Goal: Task Accomplishment & Management: Use online tool/utility

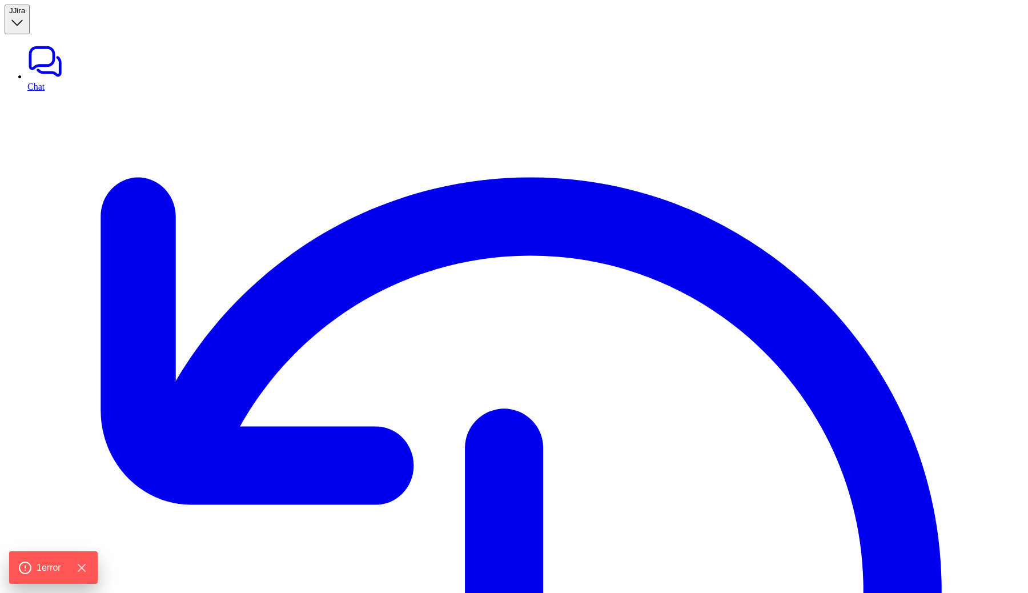
type textarea "**********"
click at [25, 9] on span "Jira" at bounding box center [19, 10] width 12 height 9
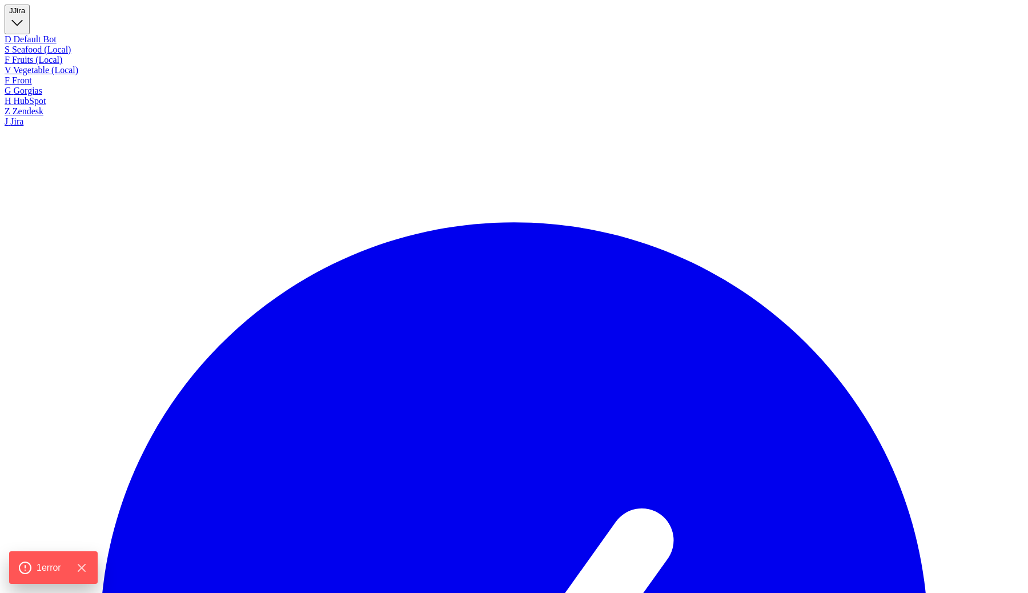
click at [55, 117] on div "Z Zendesk" at bounding box center [514, 111] width 1019 height 10
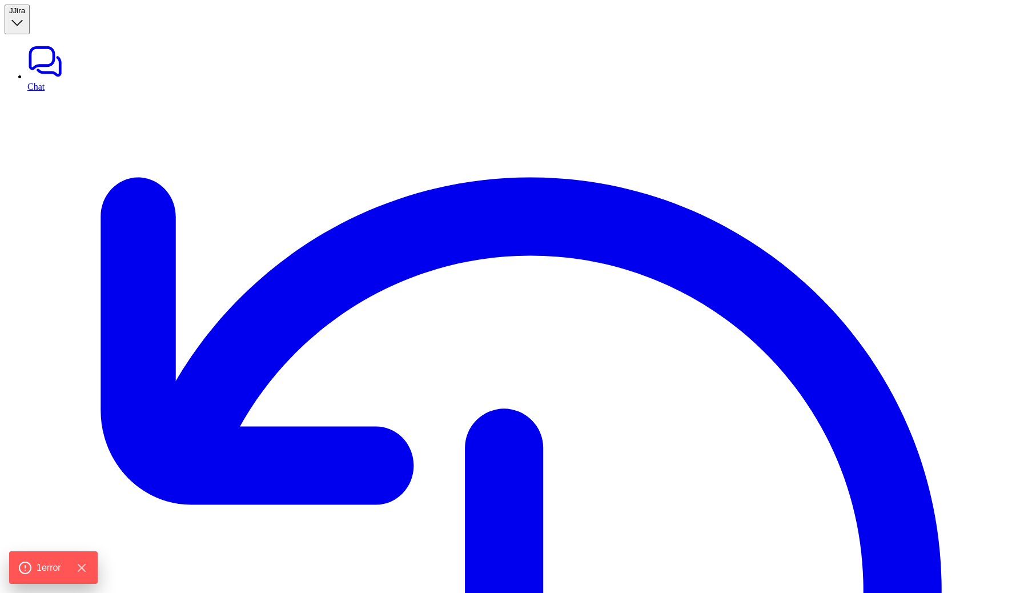
click at [30, 19] on button "J Jira" at bounding box center [17, 20] width 25 height 30
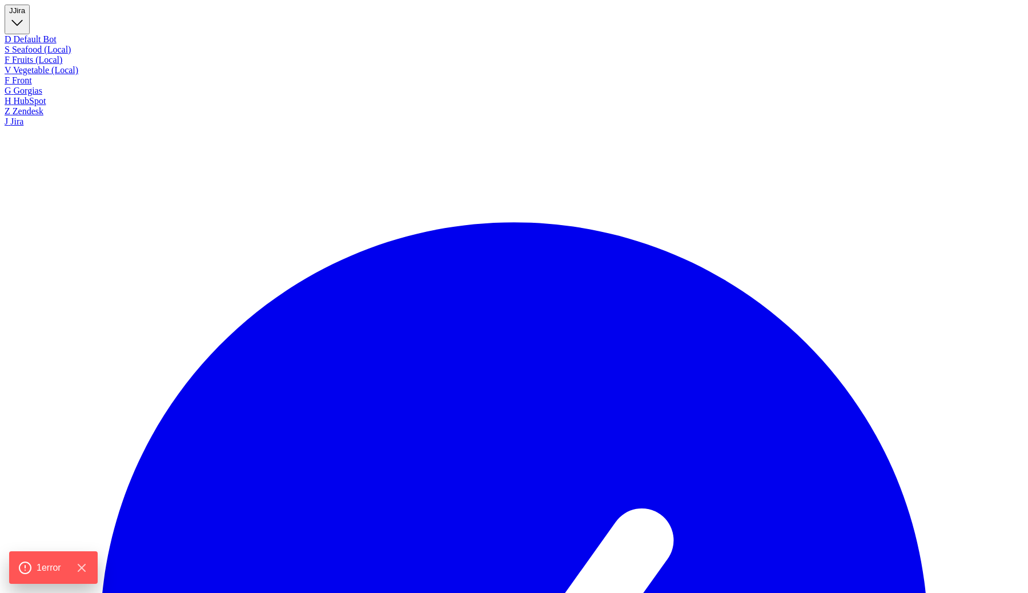
click at [54, 117] on div "Z Zendesk" at bounding box center [514, 111] width 1019 height 10
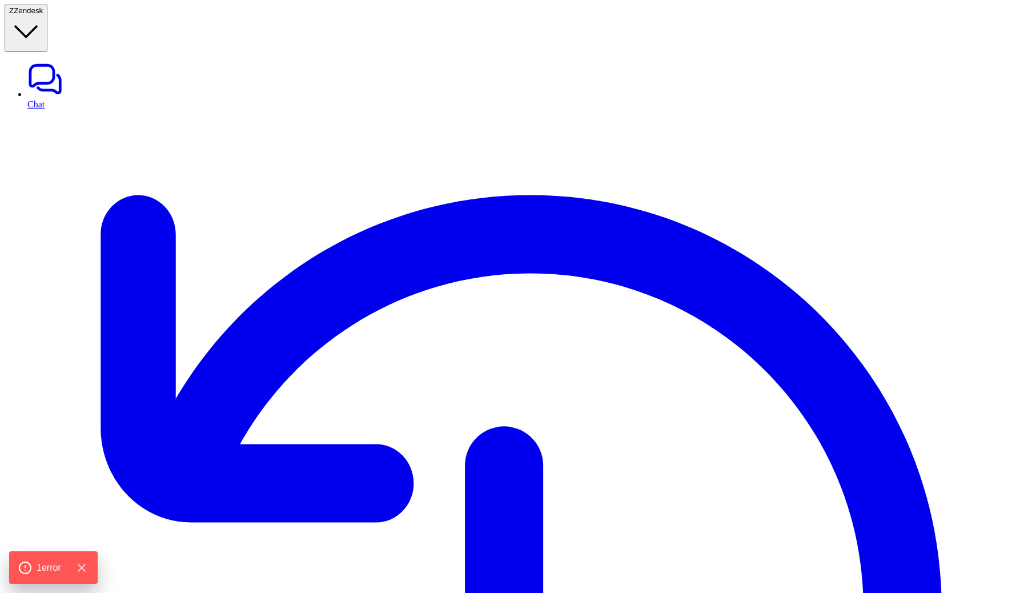
type textarea "**********"
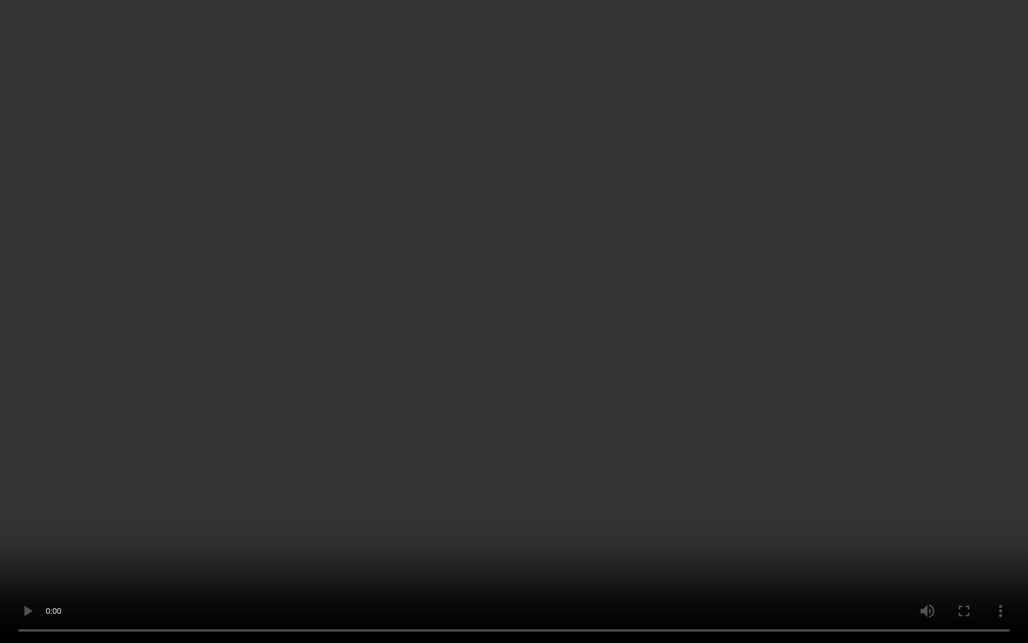
click at [628, 340] on video "Your browser does not support the video tag." at bounding box center [514, 321] width 1028 height 643
click at [964, 442] on video "Your browser does not support the video tag." at bounding box center [514, 321] width 1028 height 643
click at [780, 365] on video "Your browser does not support the video tag." at bounding box center [514, 321] width 1028 height 643
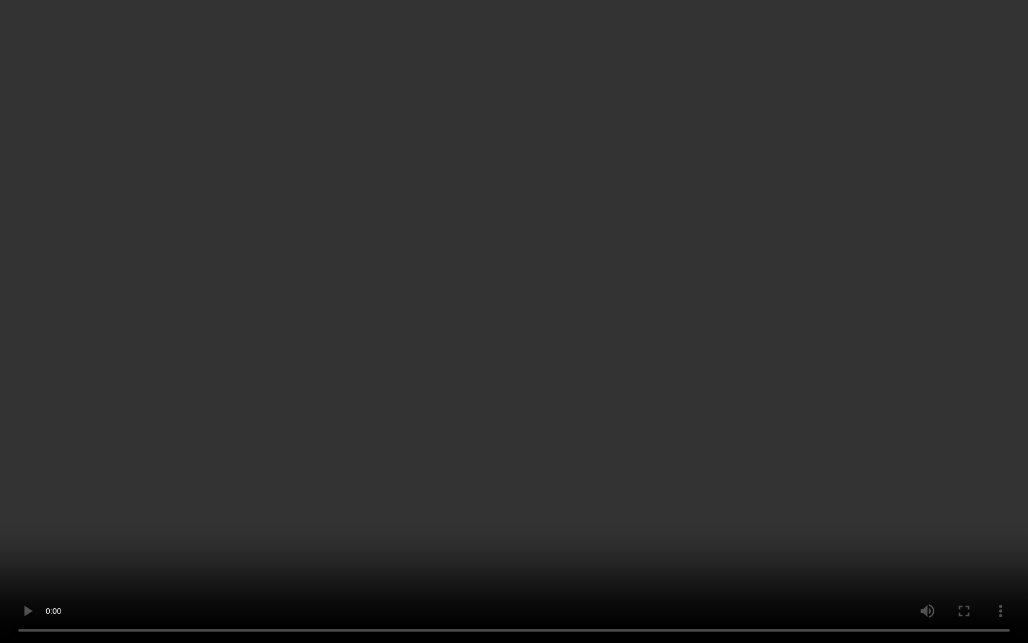
click at [439, 383] on video "Your browser does not support the video tag." at bounding box center [514, 321] width 1028 height 643
click at [161, 435] on video "Your browser does not support the video tag." at bounding box center [514, 321] width 1028 height 643
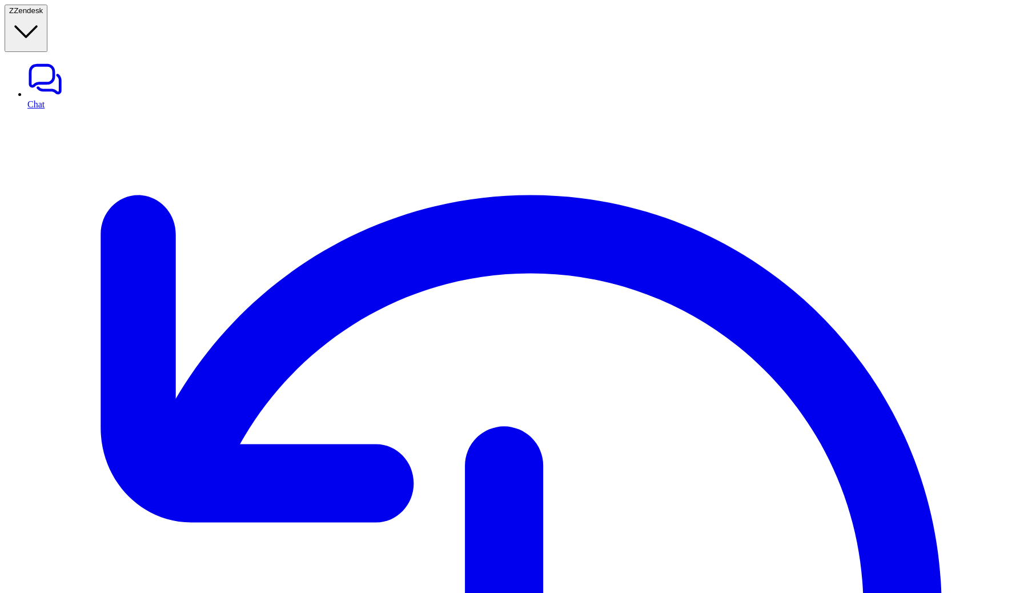
click at [47, 17] on button "Z Zendesk" at bounding box center [26, 28] width 43 height 47
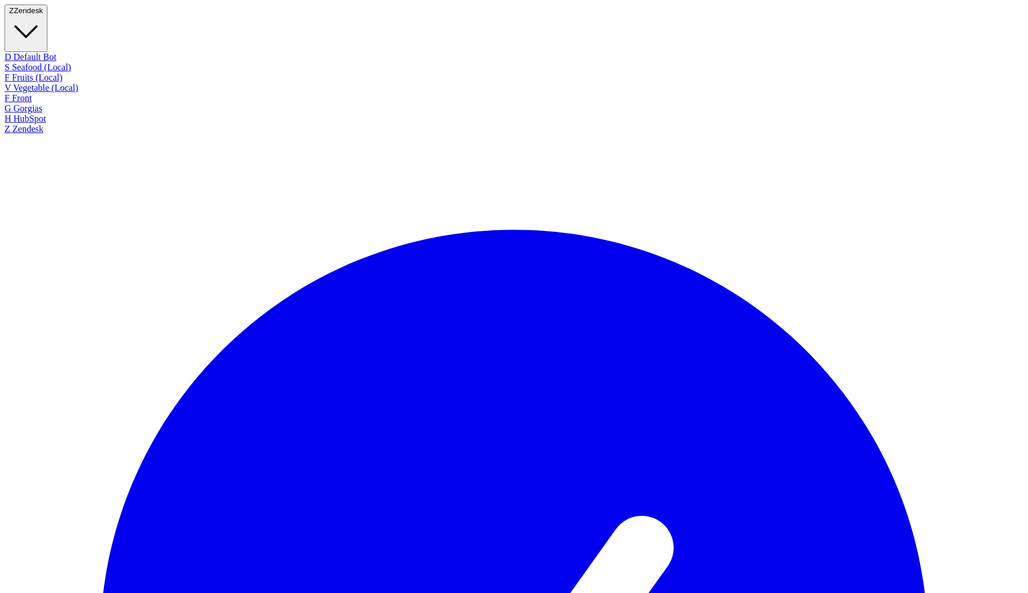
click at [65, 124] on link "H HubSpot" at bounding box center [514, 119] width 1019 height 10
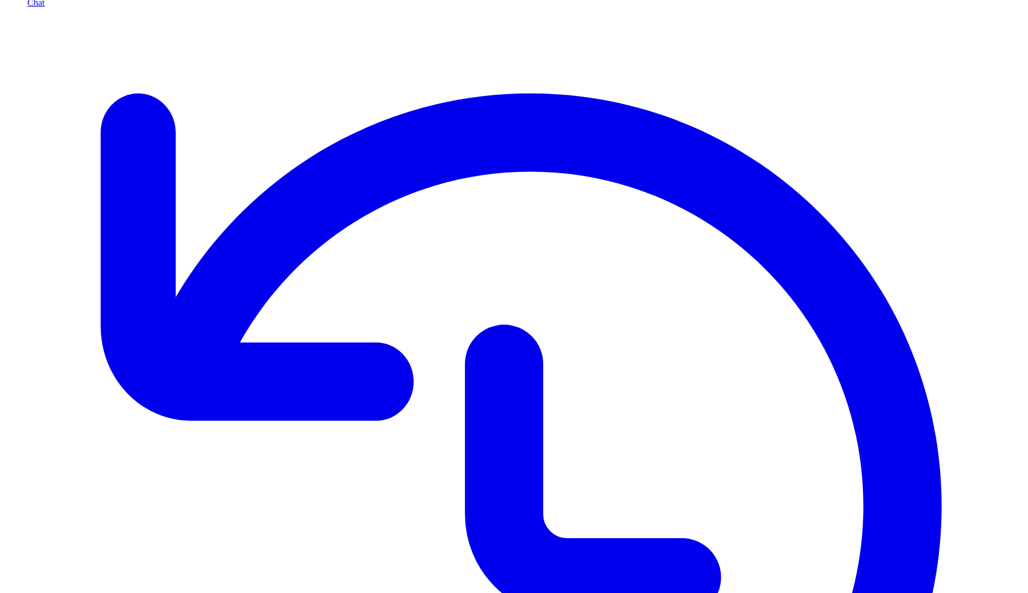
scroll to position [157, 0]
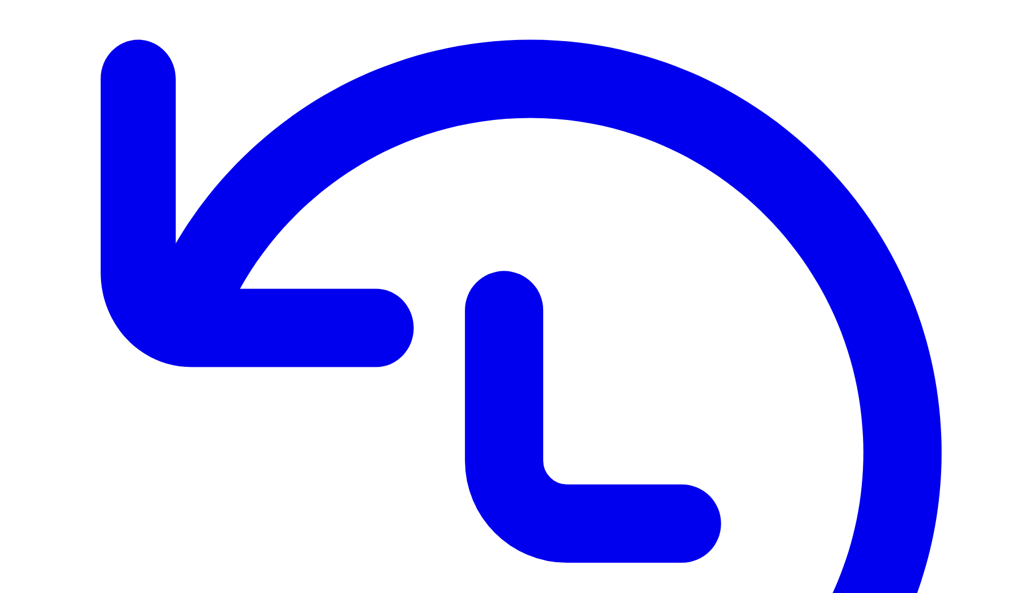
drag, startPoint x: 339, startPoint y: 415, endPoint x: 178, endPoint y: 414, distance: 160.5
copy p "You can enable this for Zendesk Chat too."
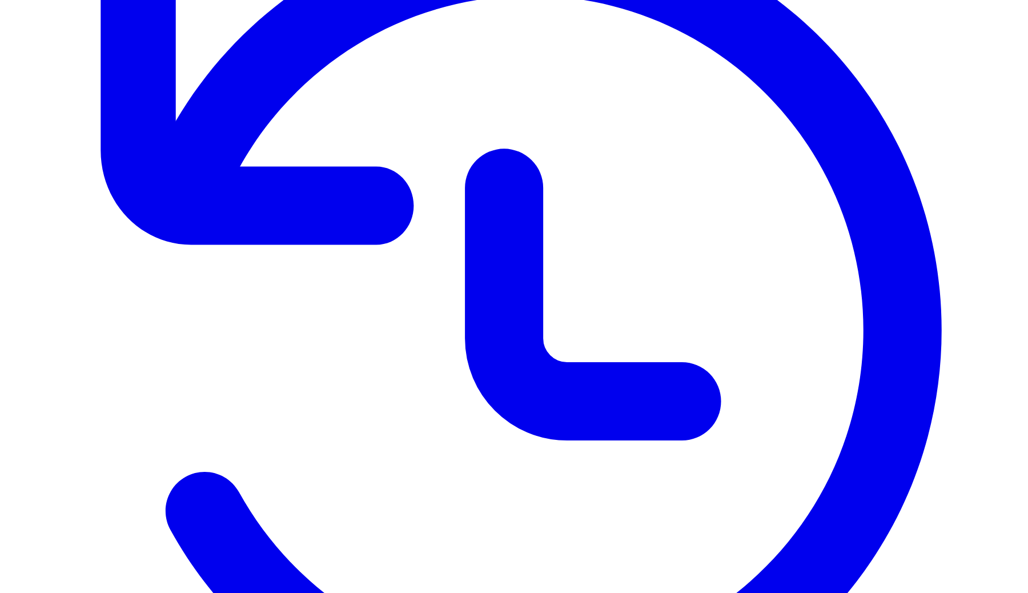
scroll to position [447, 0]
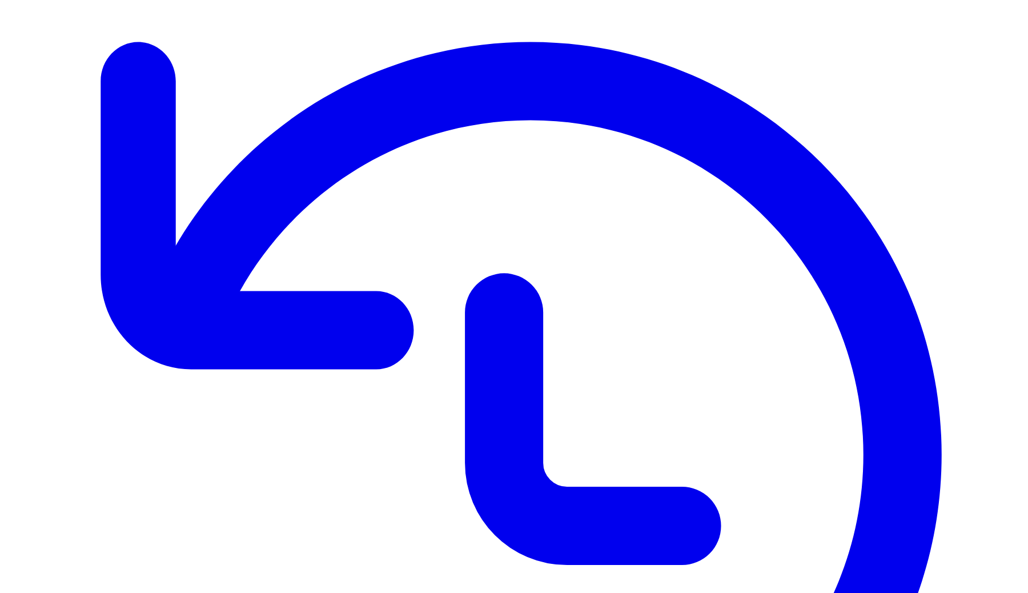
scroll to position [167, 0]
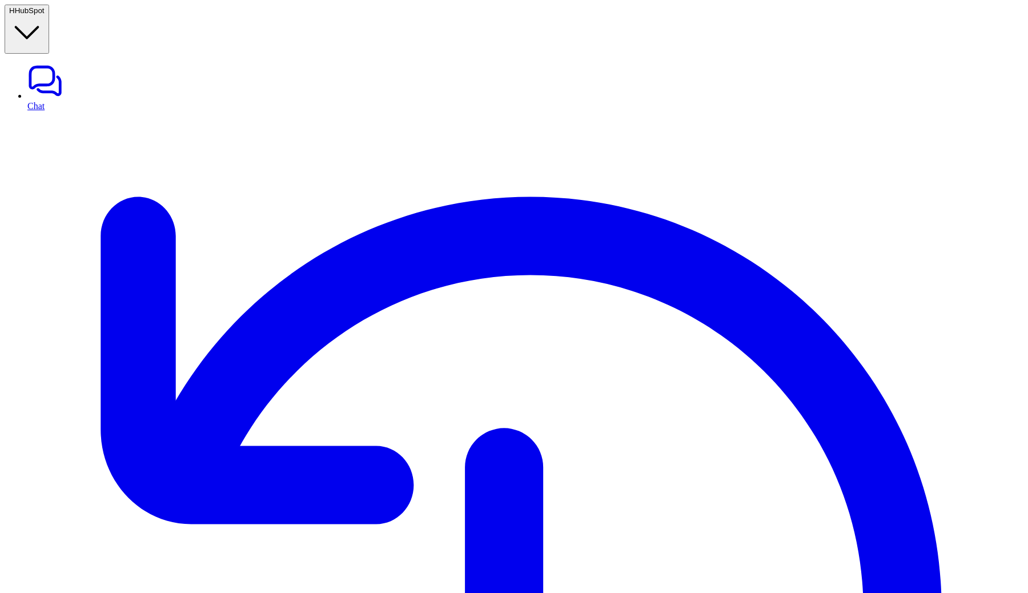
click at [45, 15] on icon "button" at bounding box center [26, 32] width 35 height 35
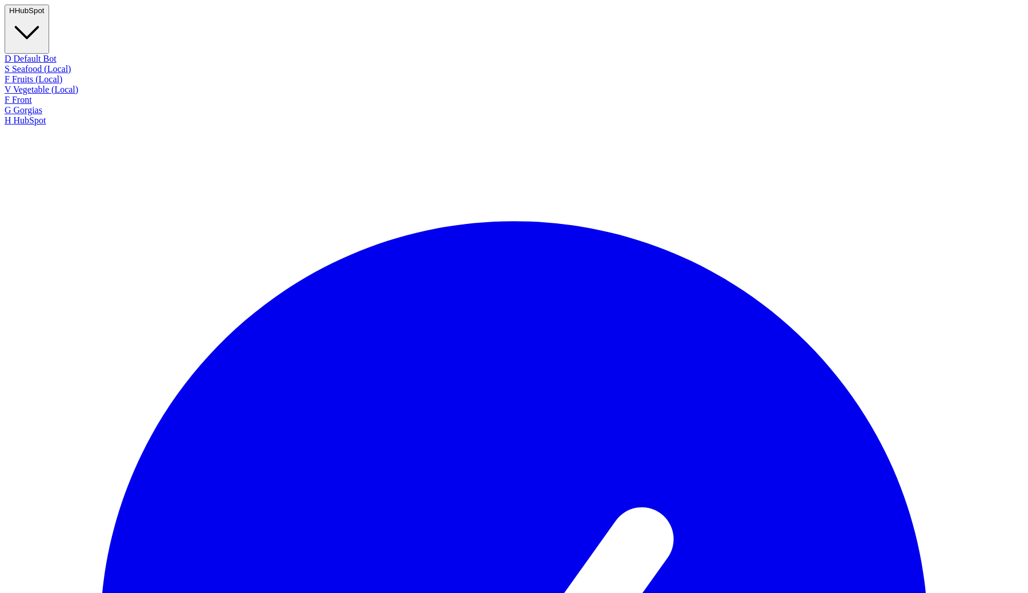
click at [77, 115] on link "G Gorgias" at bounding box center [514, 110] width 1019 height 10
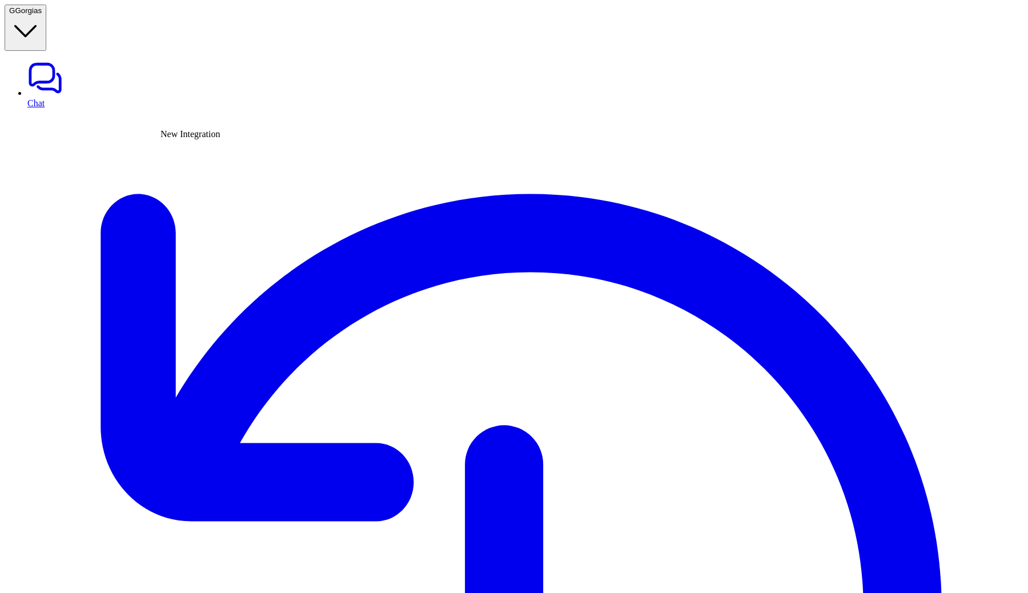
type textarea "**********"
type input "***"
